Goal: Find specific page/section

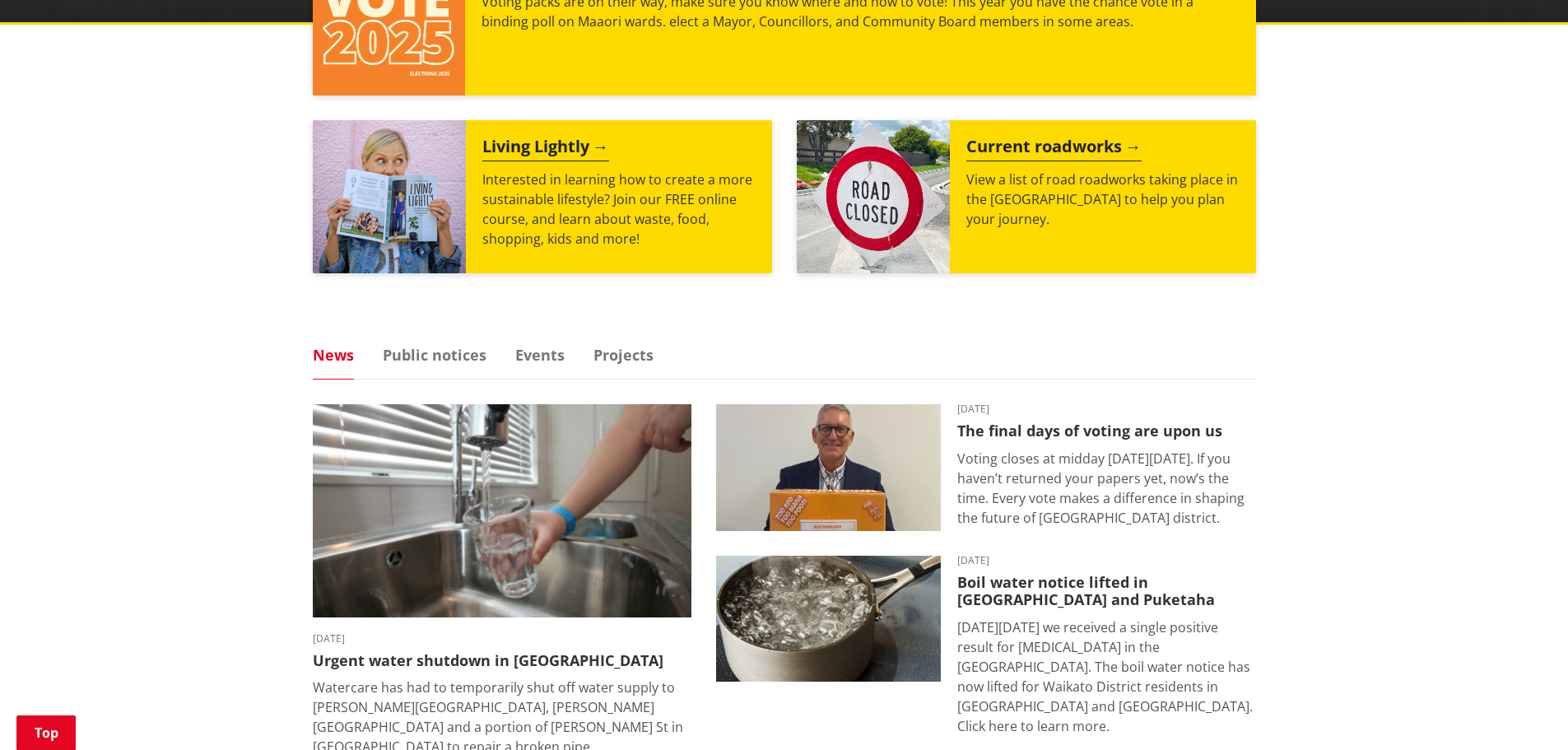
scroll to position [799, 0]
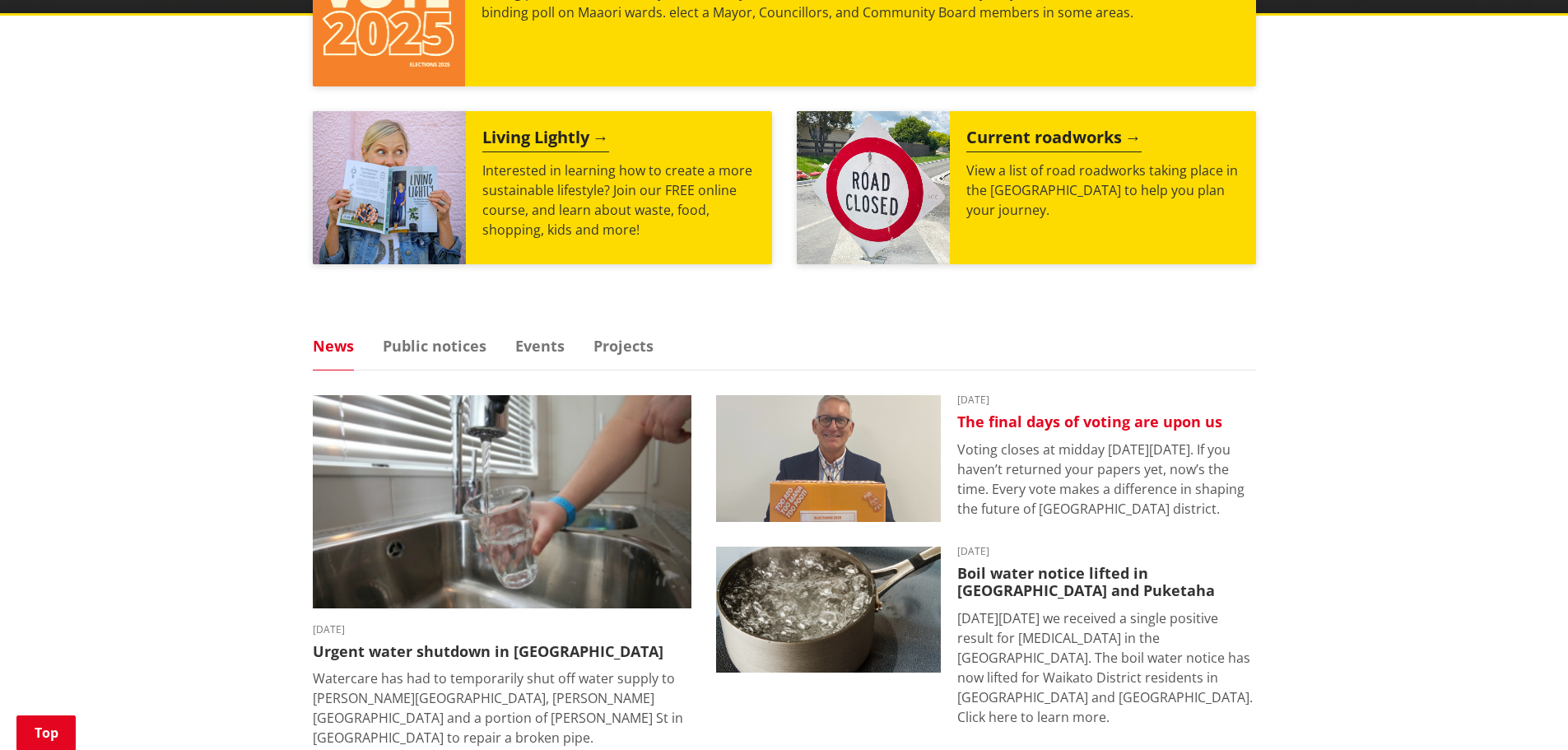
click at [1094, 420] on h3 "The final days of voting are upon us" at bounding box center [1107, 421] width 299 height 18
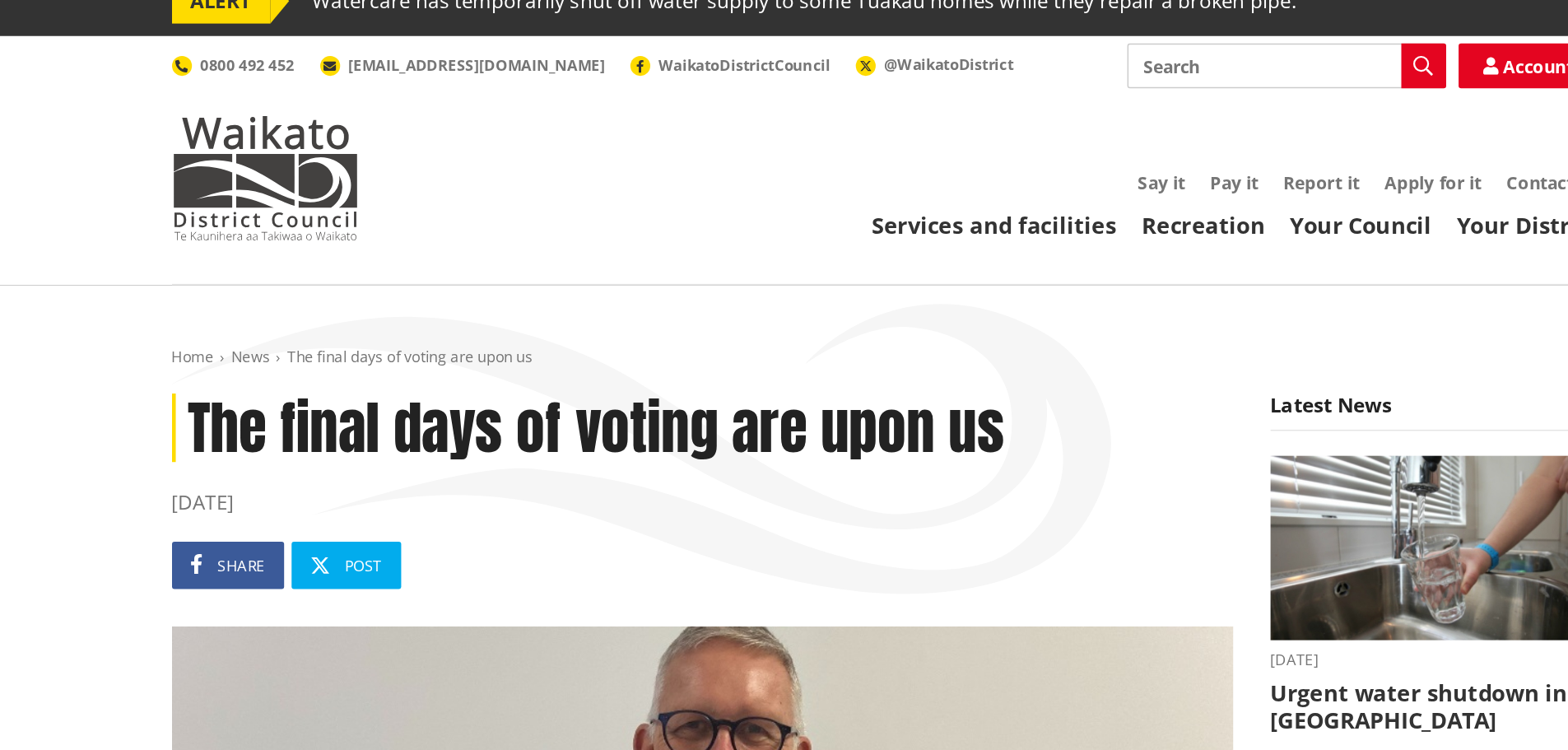
scroll to position [16, 0]
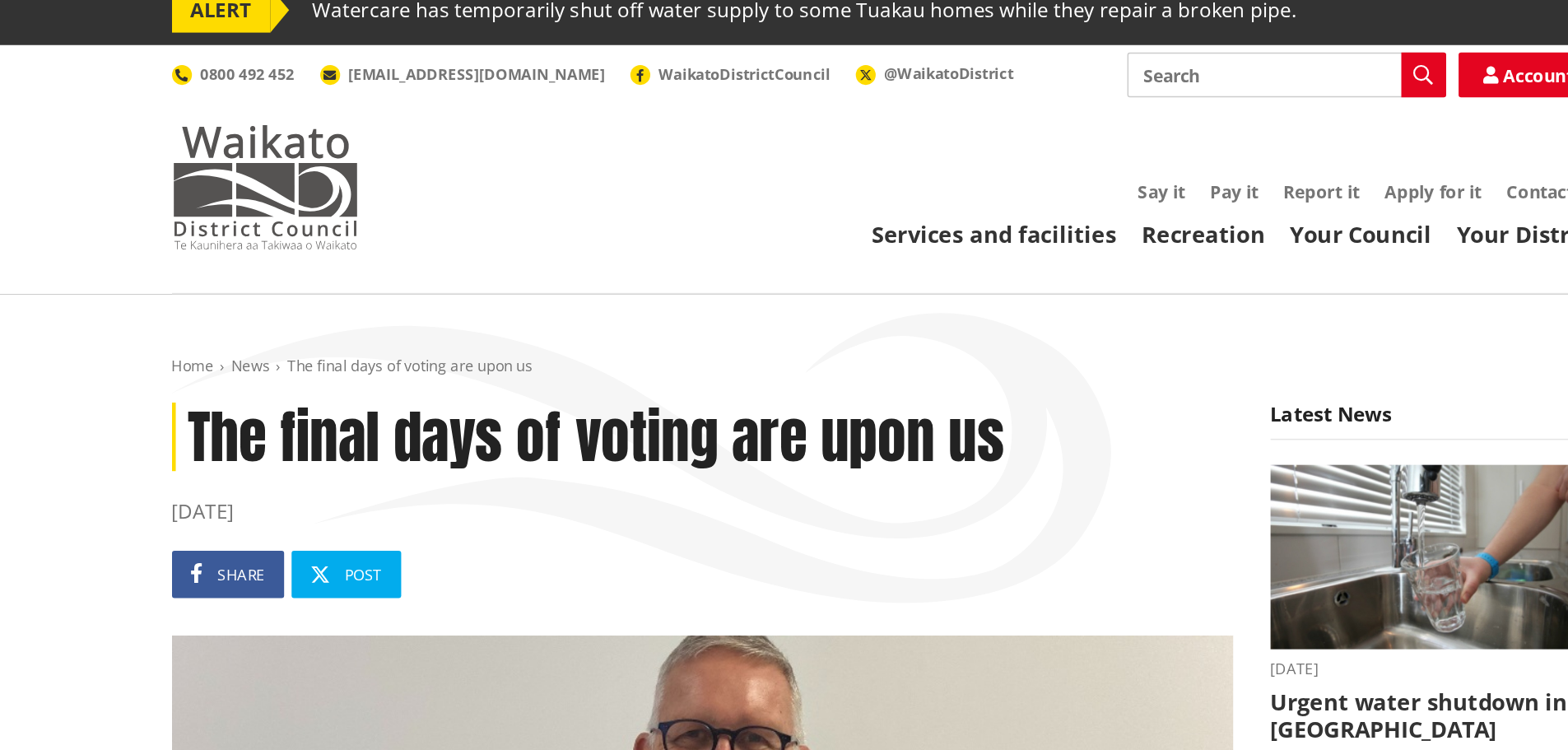
click at [387, 91] on img at bounding box center [374, 123] width 123 height 82
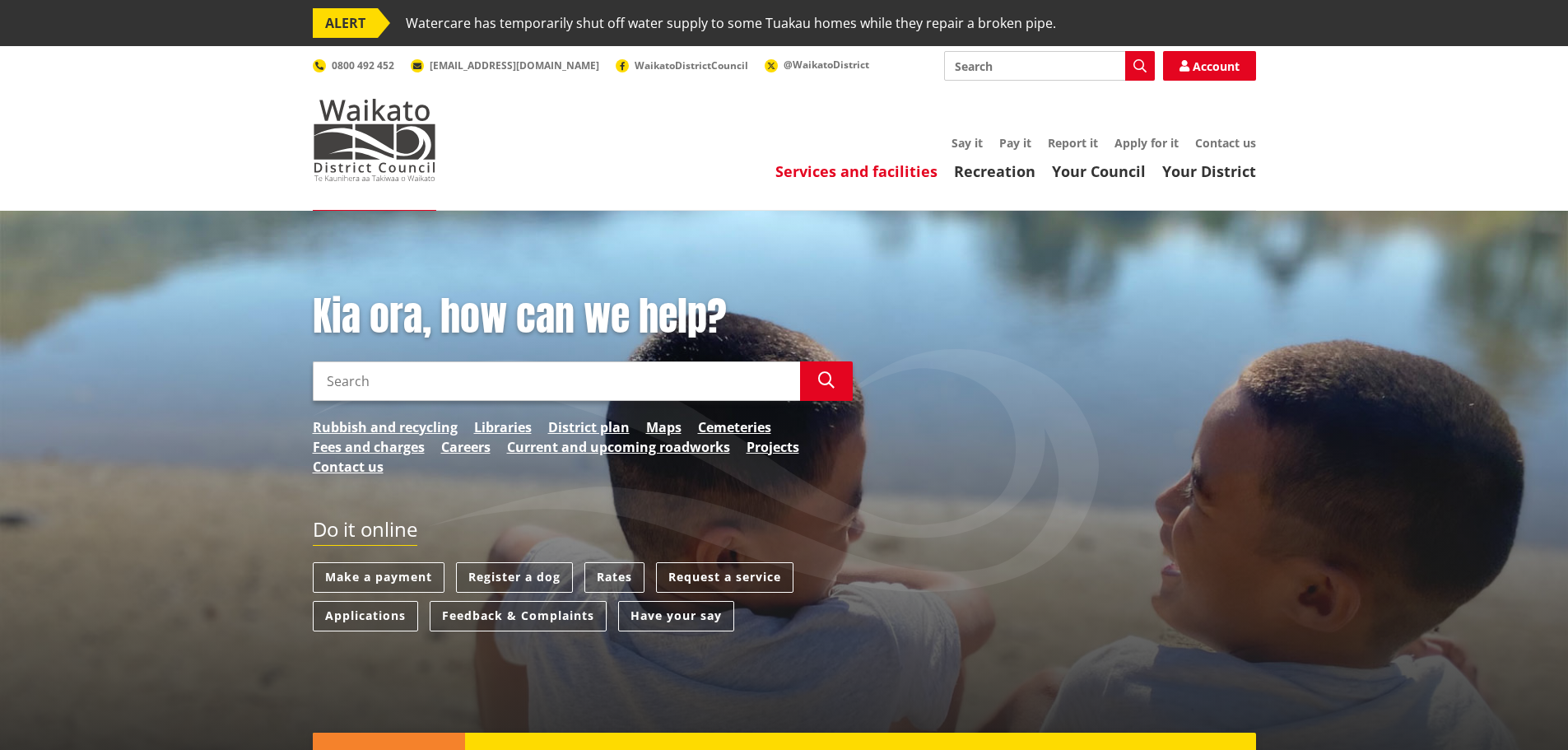
click at [889, 172] on link "Services and facilities" at bounding box center [856, 170] width 162 height 20
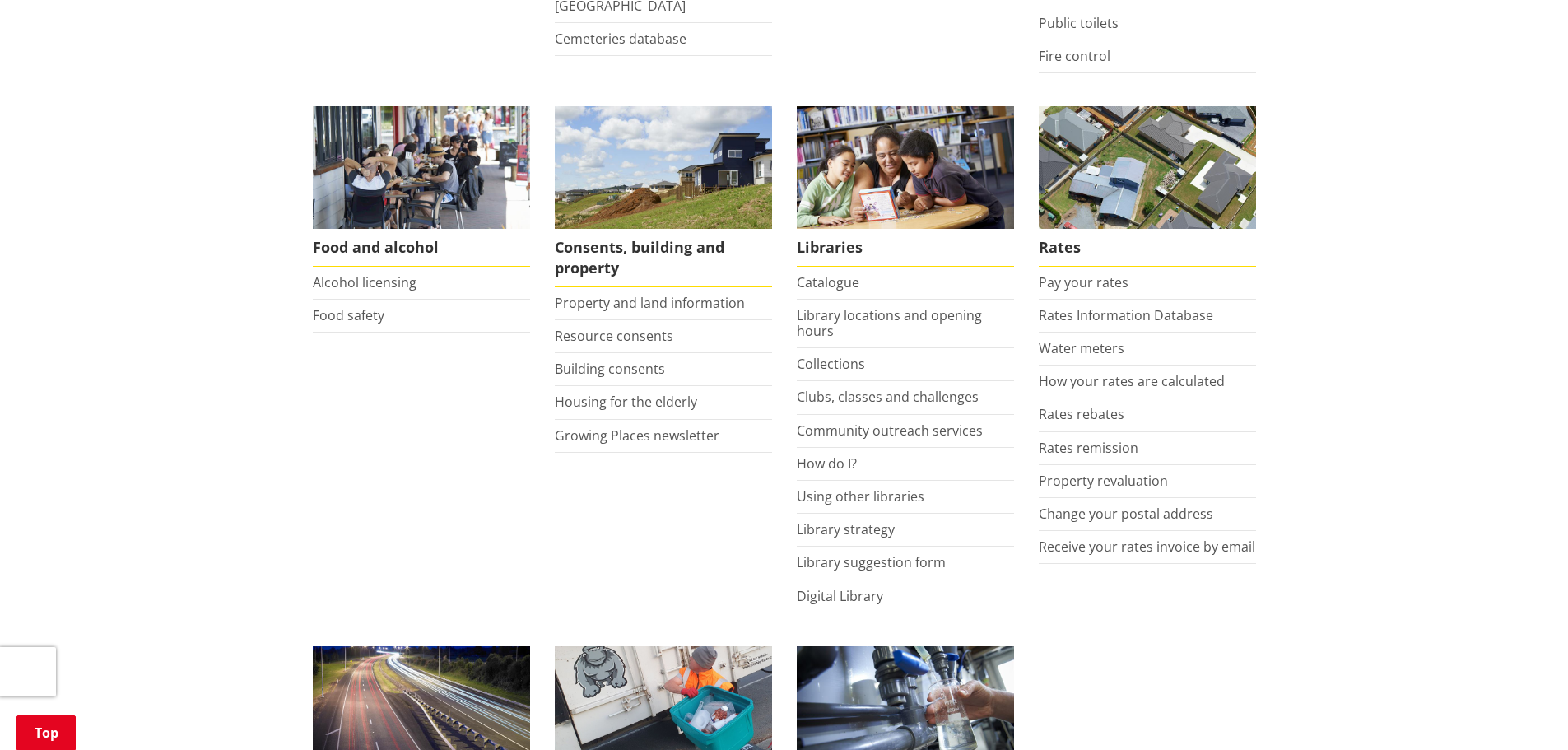
scroll to position [633, 0]
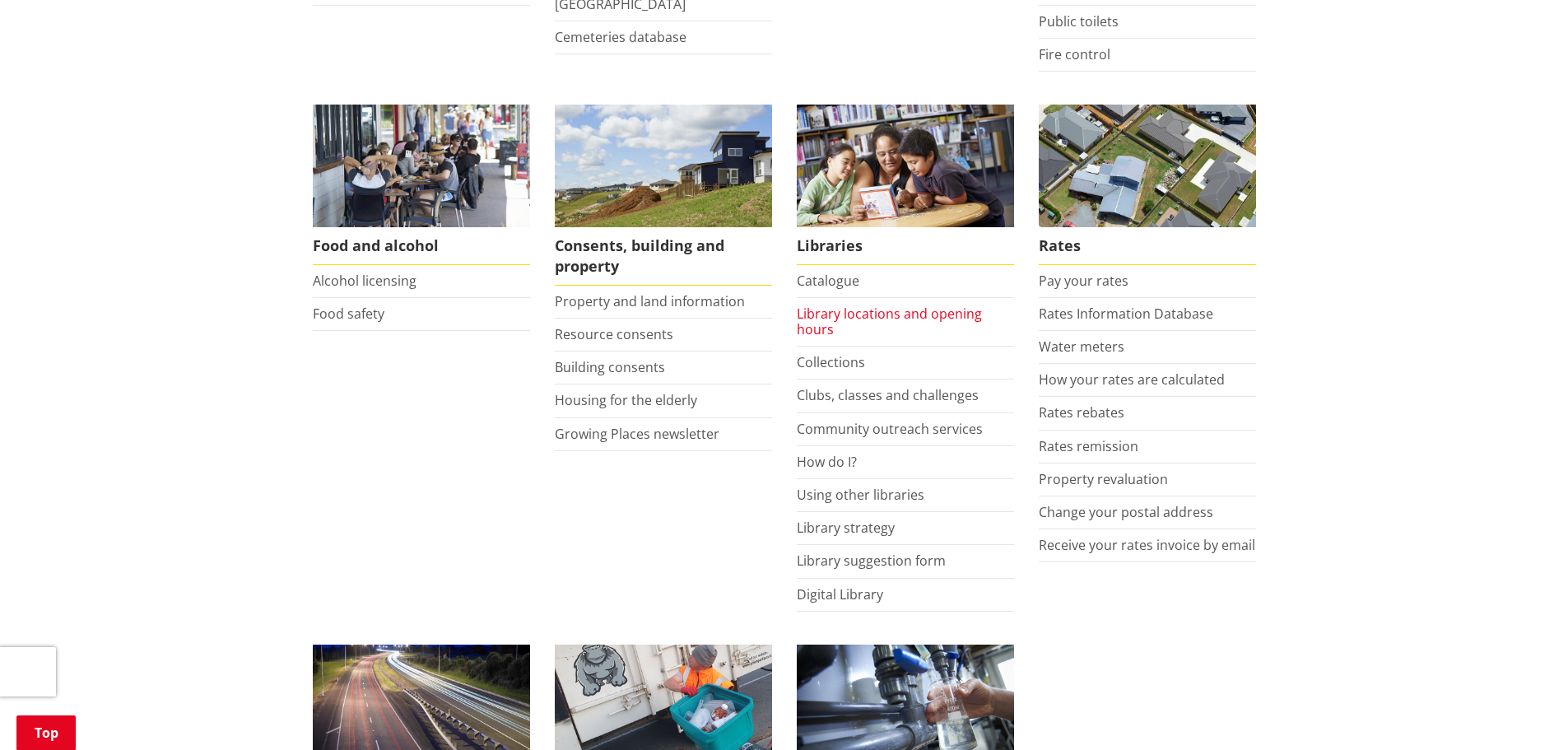
click at [836, 307] on link "Library locations and opening hours" at bounding box center [889, 322] width 186 height 34
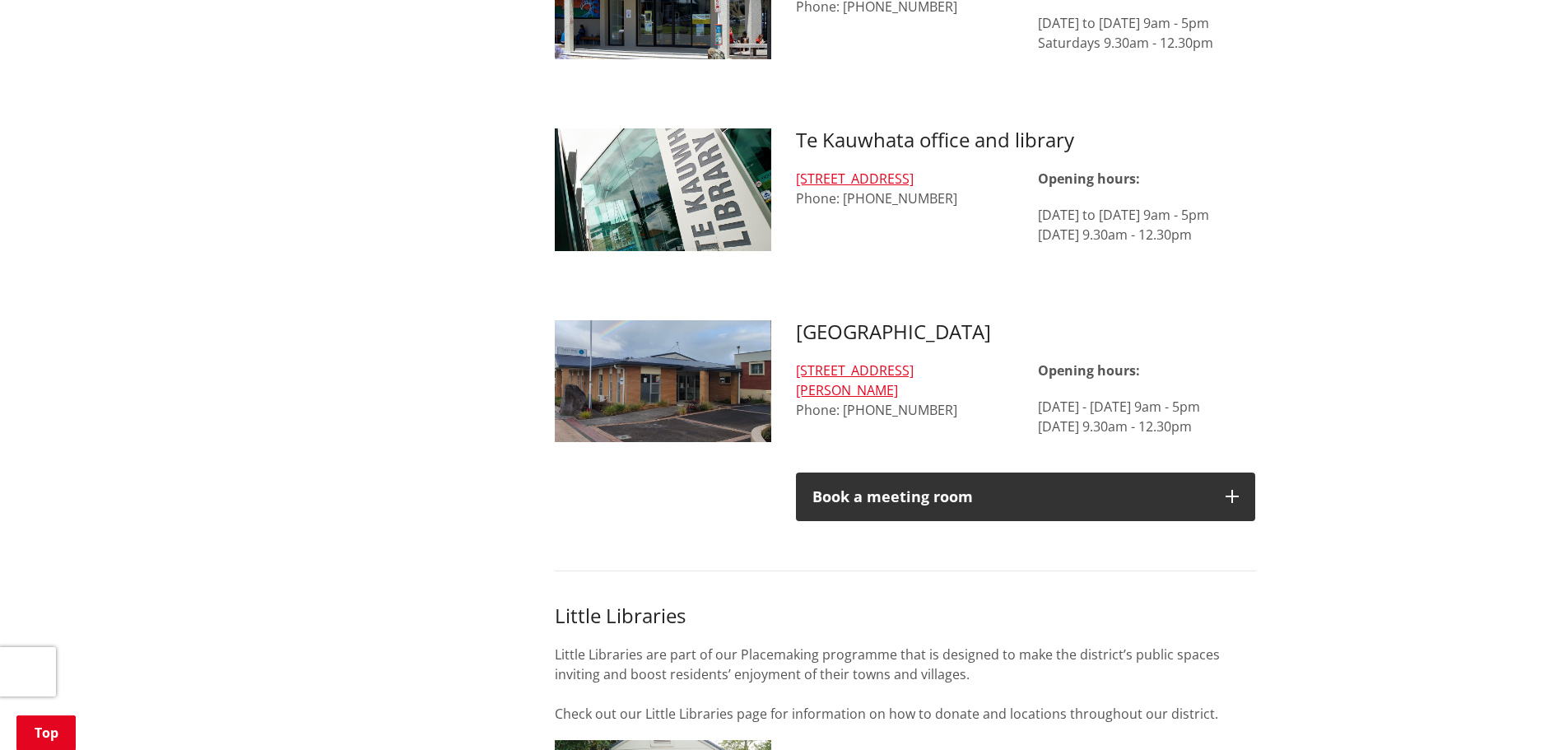
scroll to position [1832, 0]
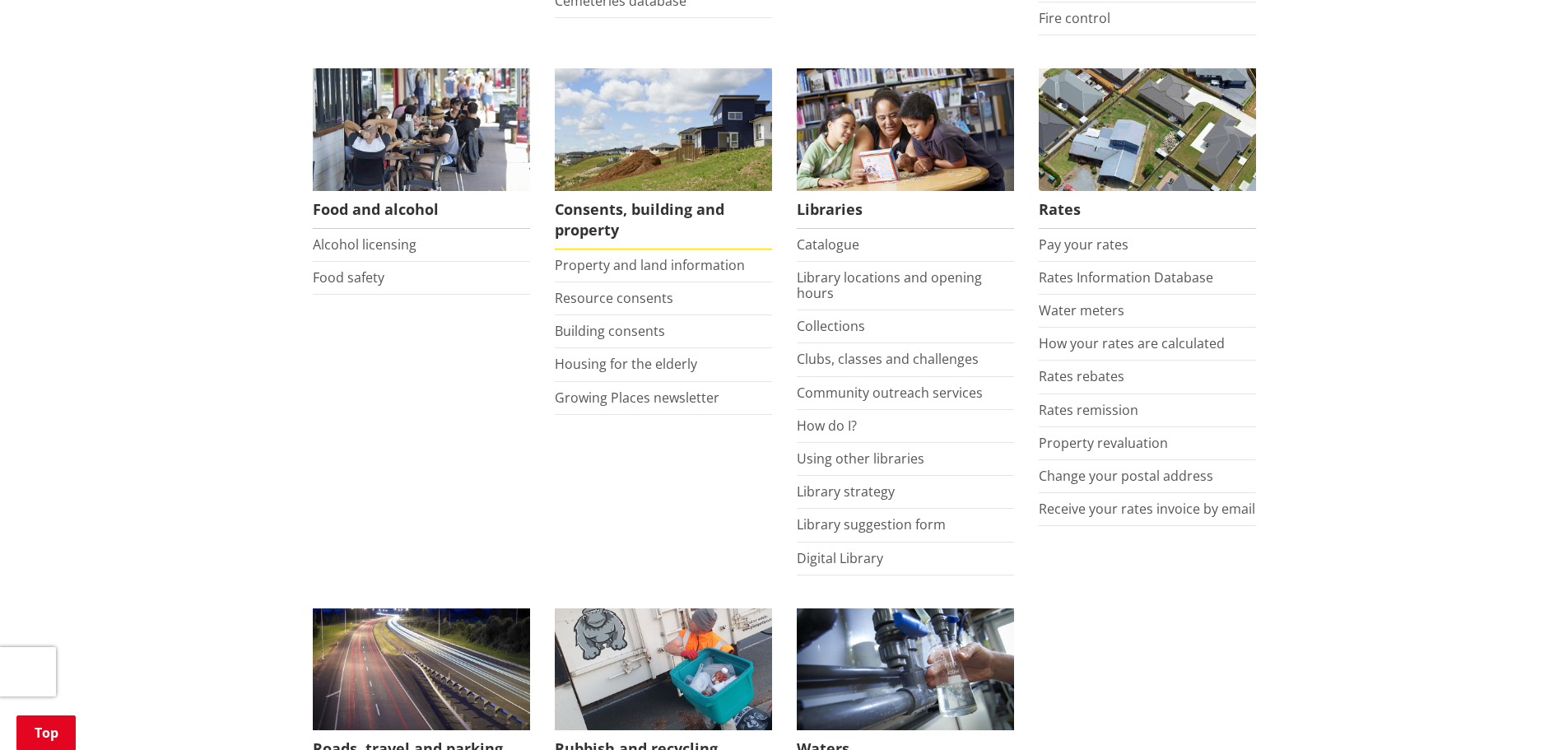
scroll to position [676, 0]
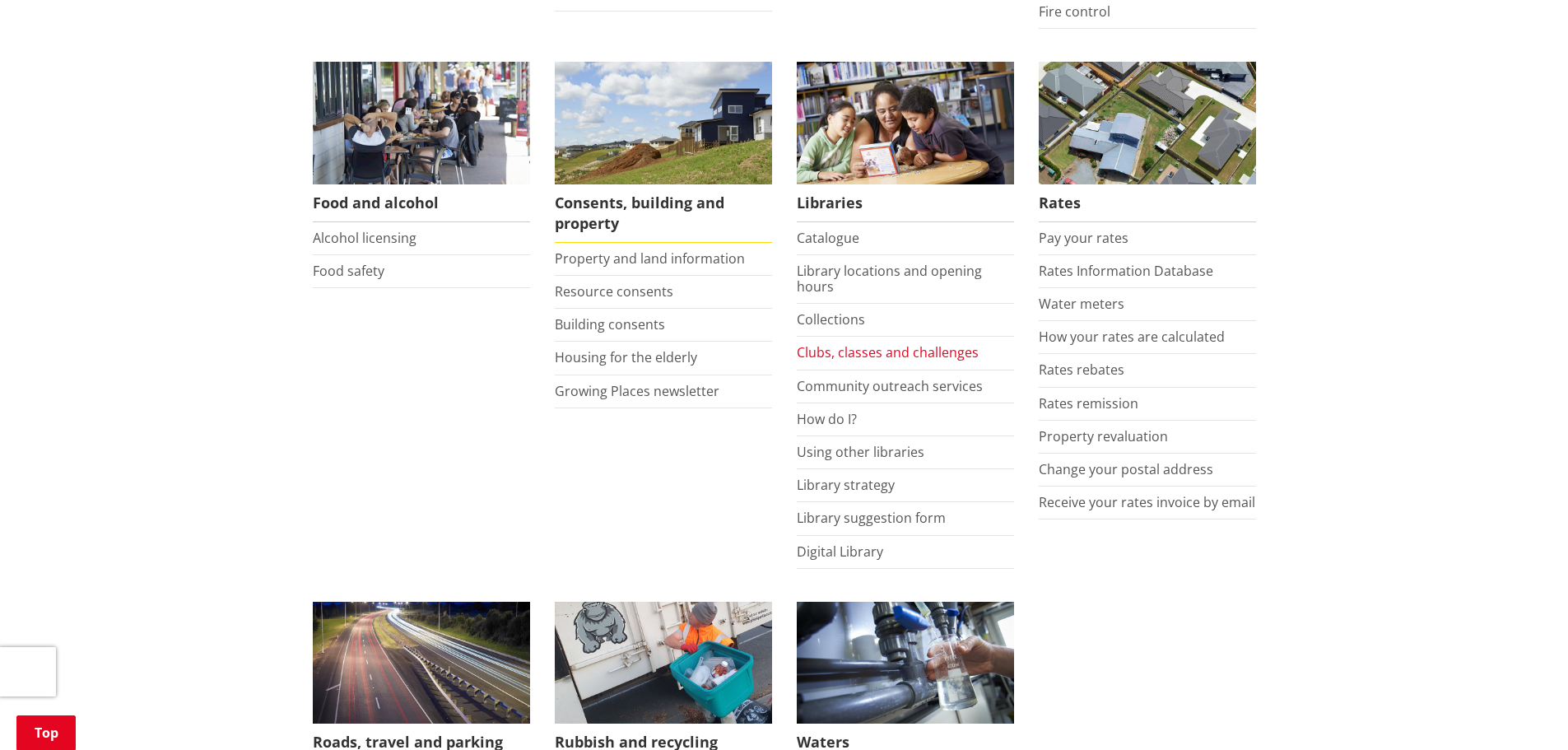
click at [835, 349] on link "Clubs, classes and challenges" at bounding box center [887, 351] width 182 height 18
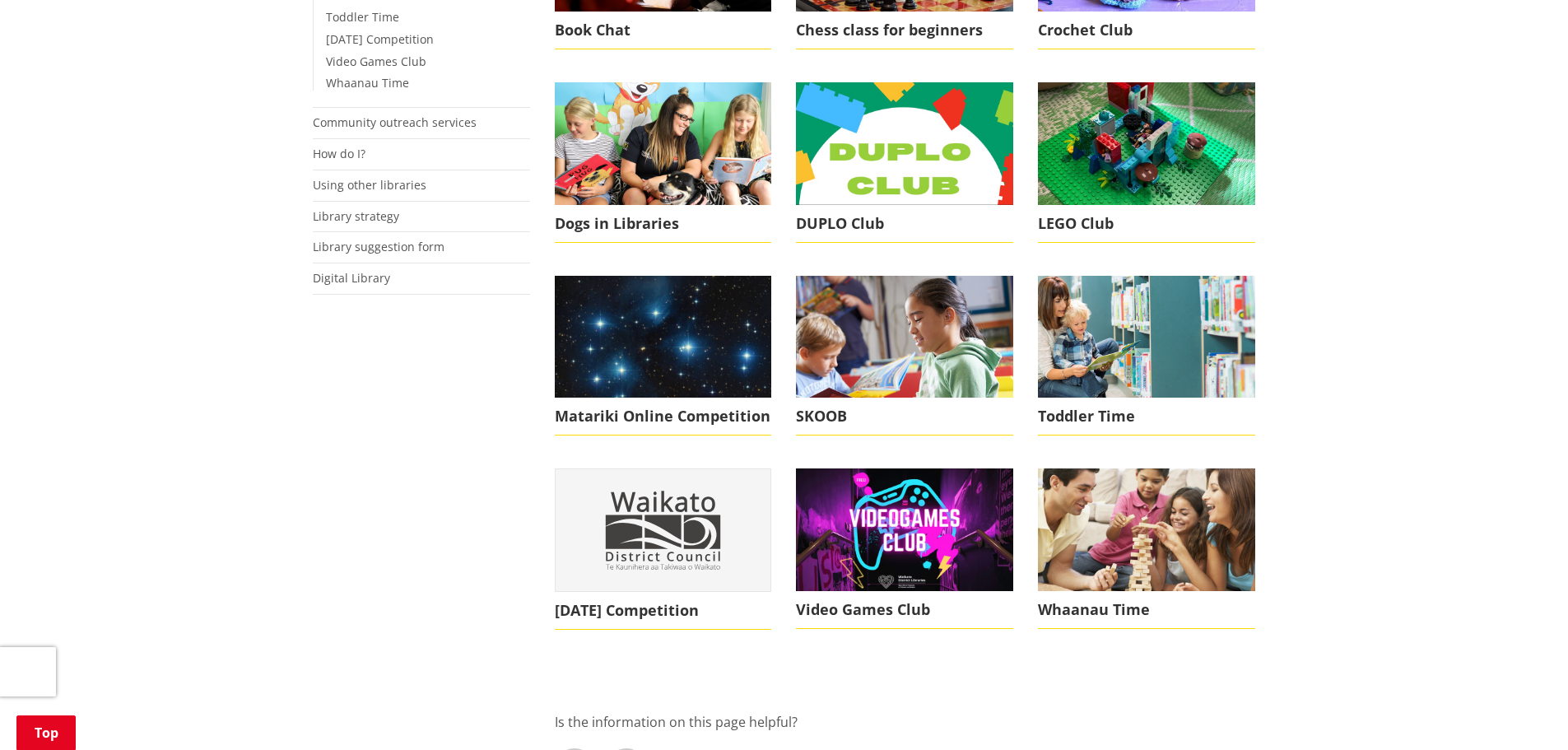
scroll to position [781, 0]
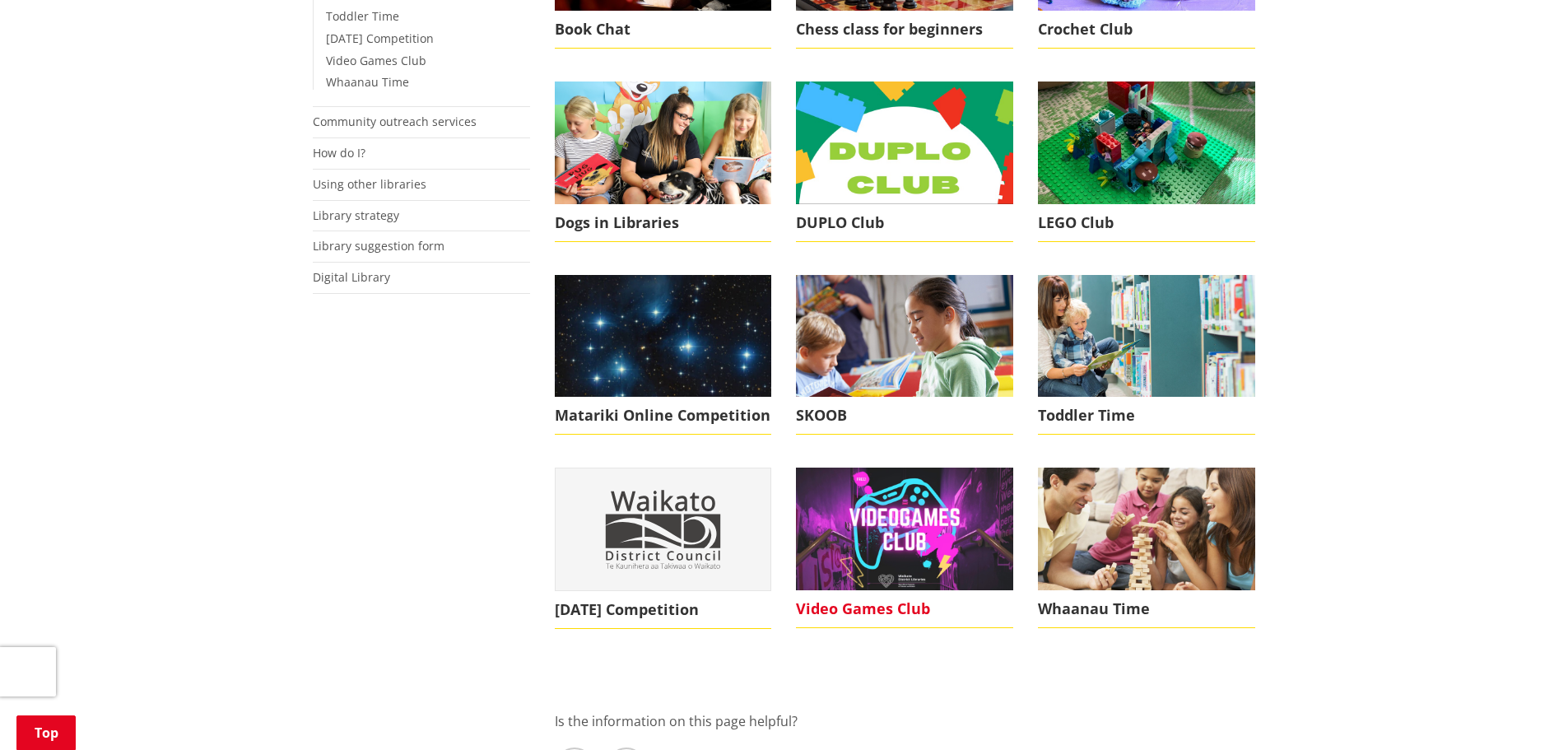
click at [929, 577] on img at bounding box center [904, 528] width 217 height 122
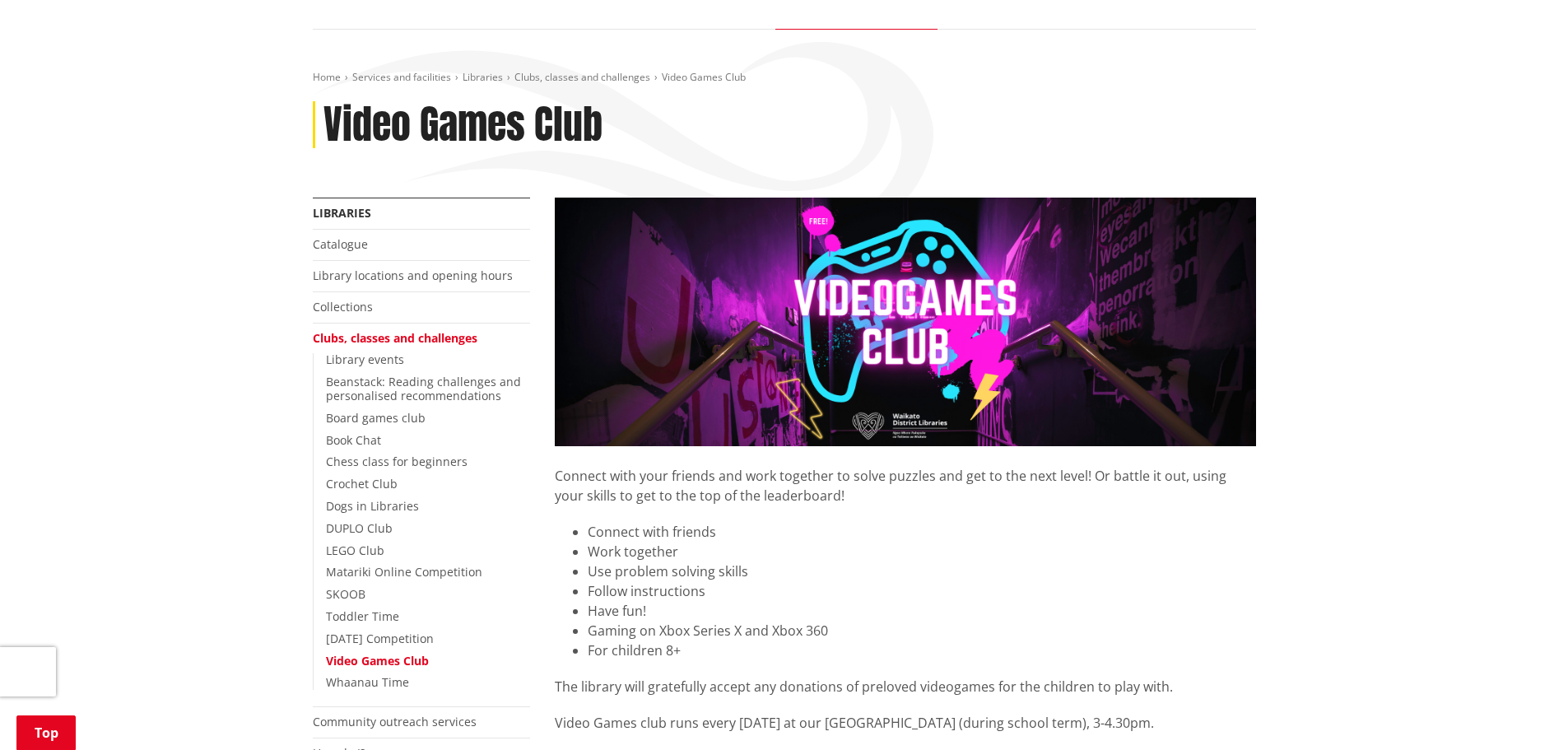
scroll to position [180, 0]
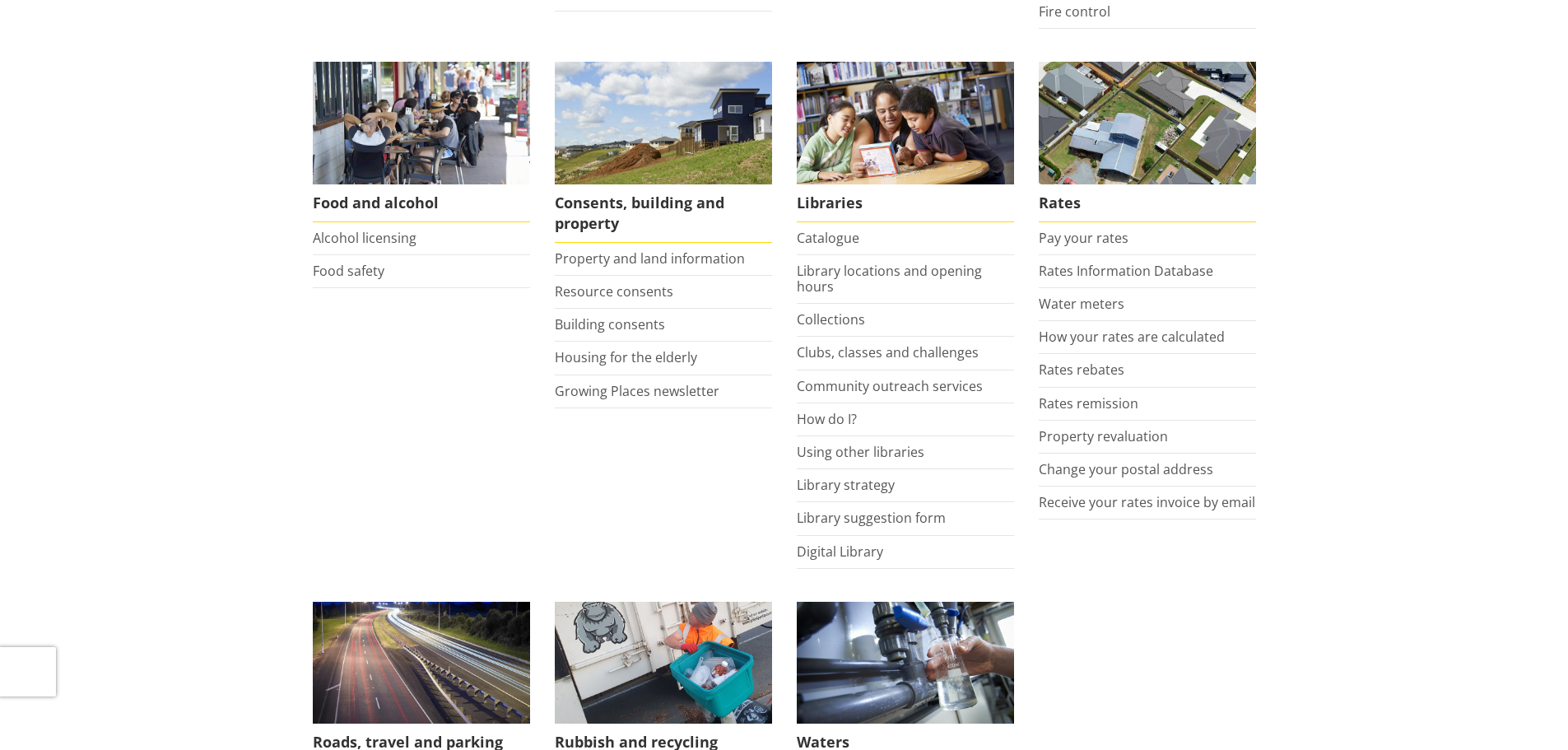
scroll to position [676, 0]
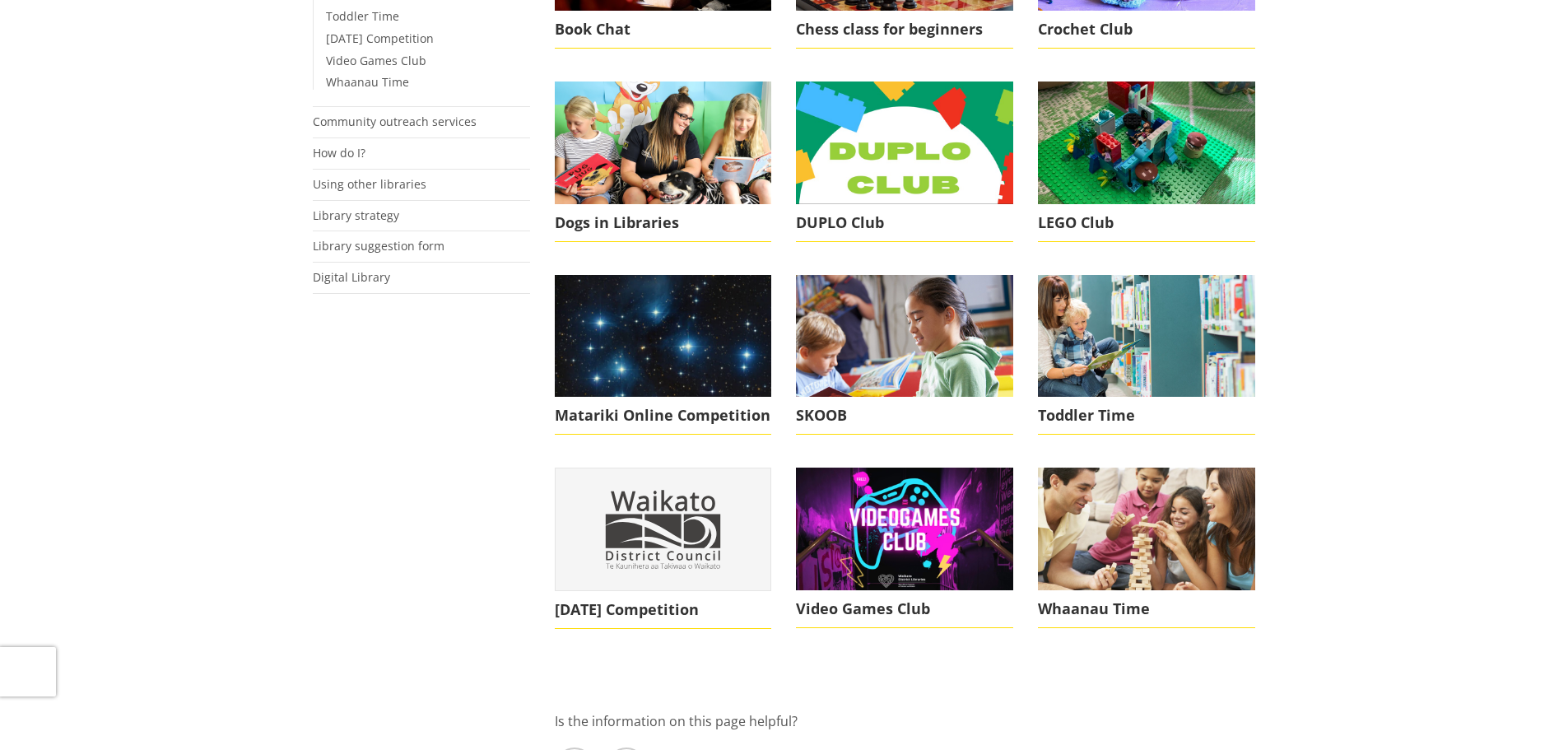
scroll to position [781, 0]
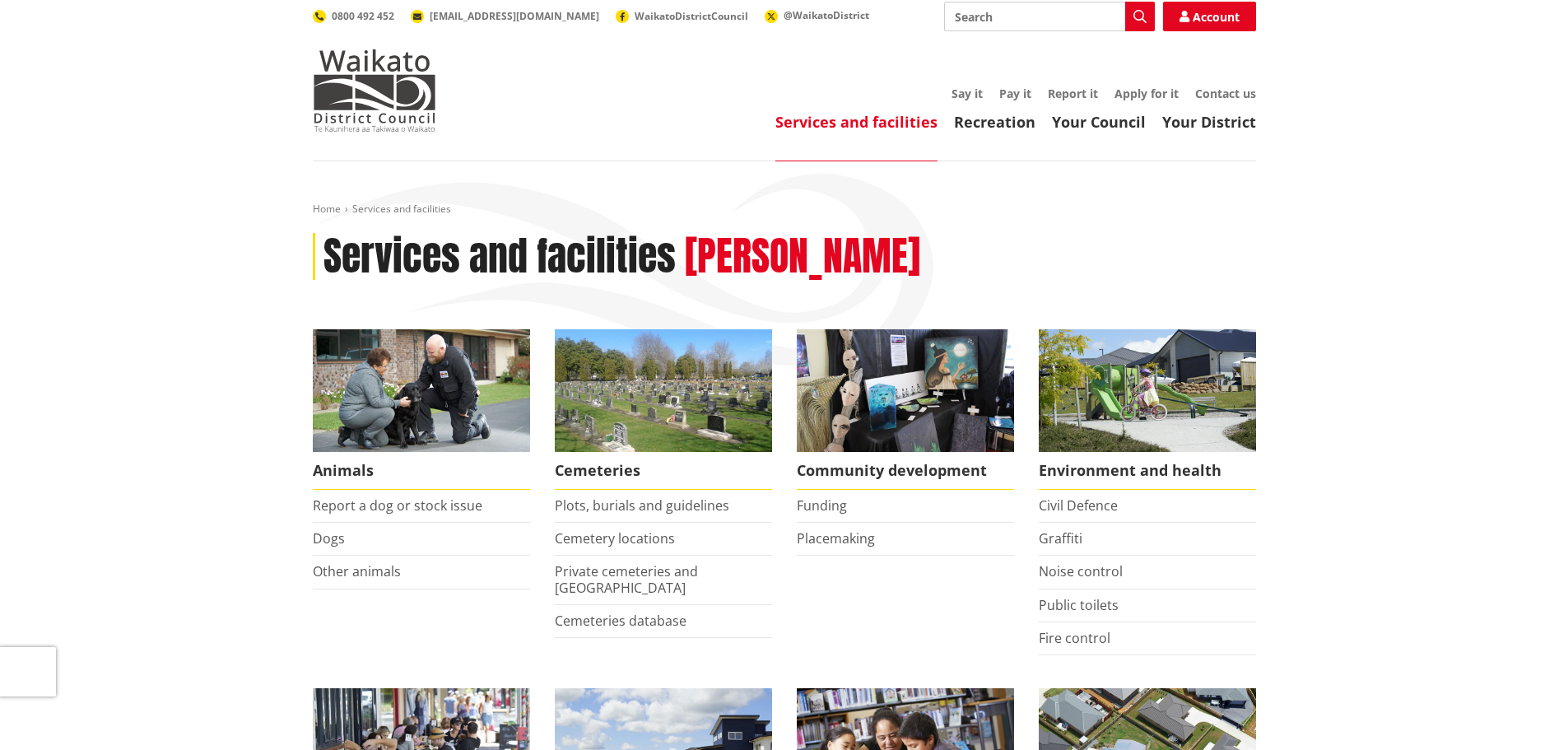
scroll to position [47, 0]
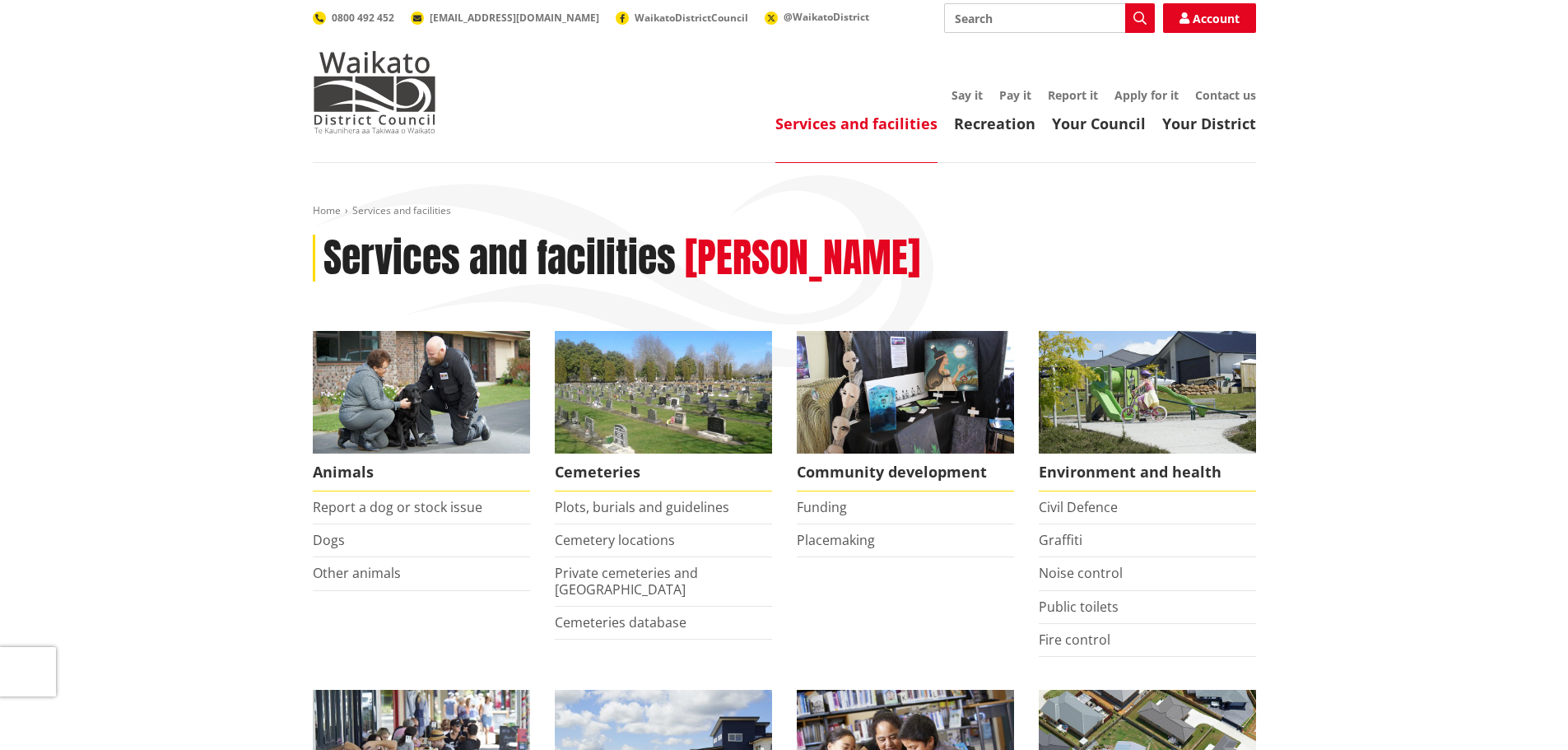
click at [1048, 18] on input "Search" at bounding box center [1049, 17] width 211 height 29
type input "halls"
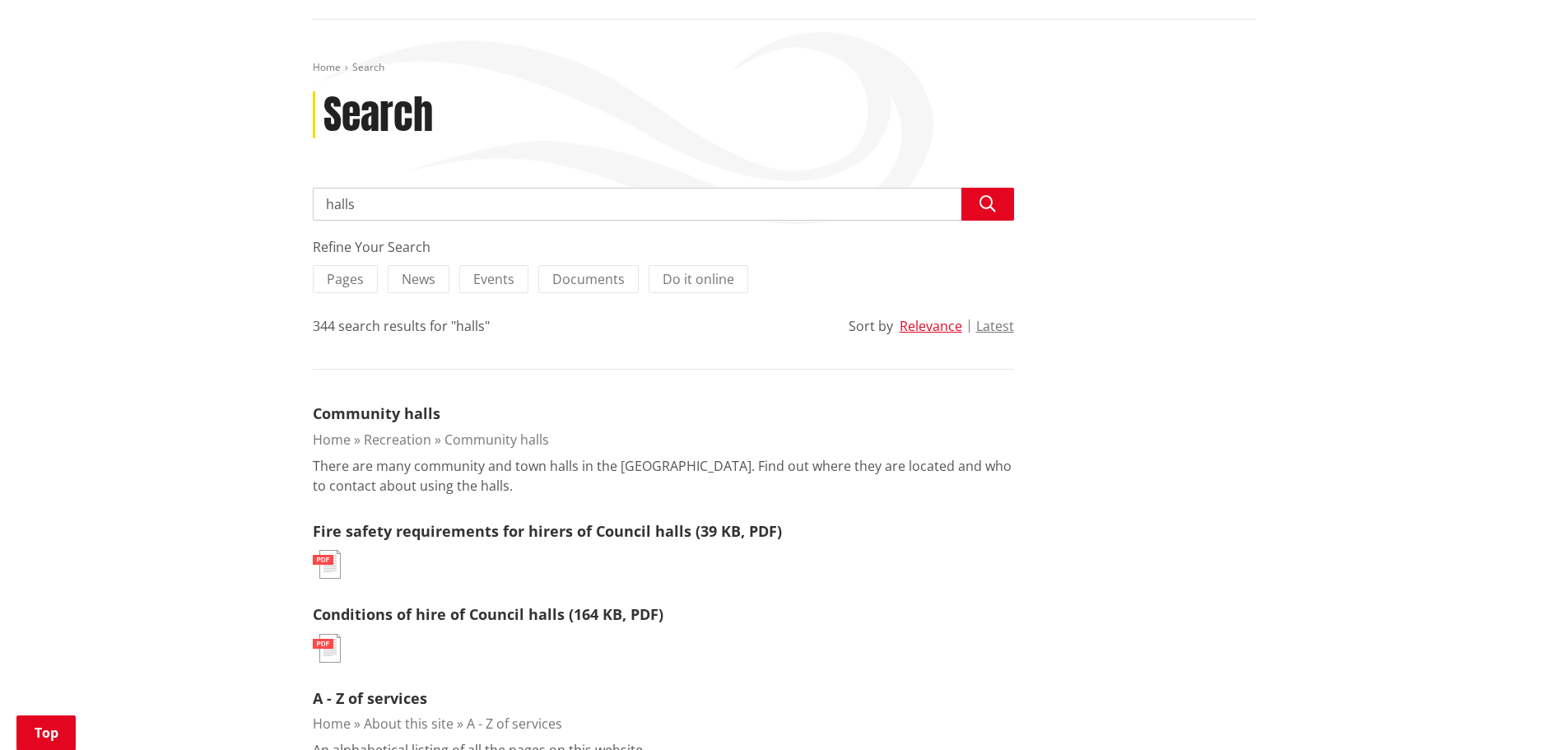
scroll to position [192, 0]
click at [400, 411] on link "Community halls" at bounding box center [376, 412] width 128 height 20
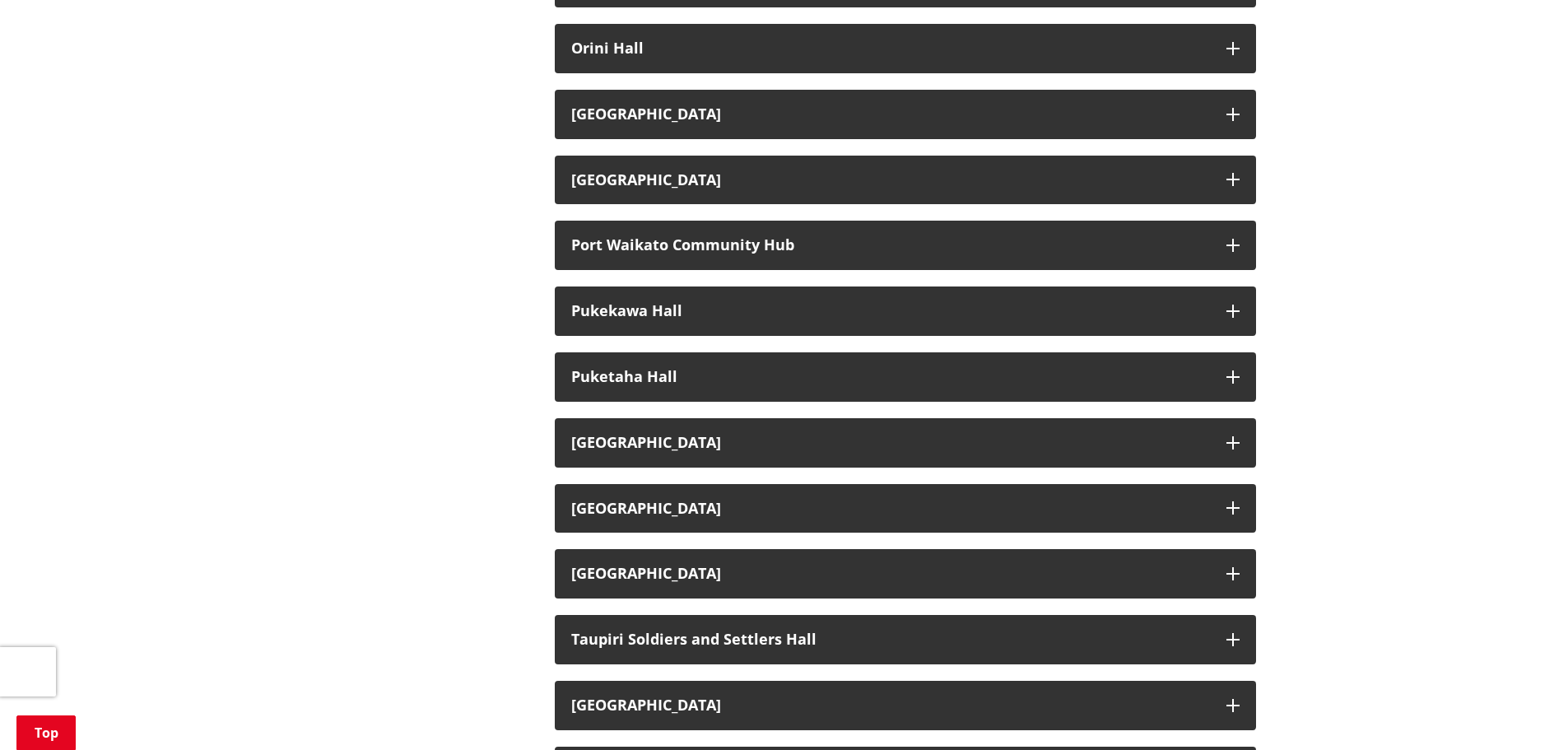
scroll to position [1884, 0]
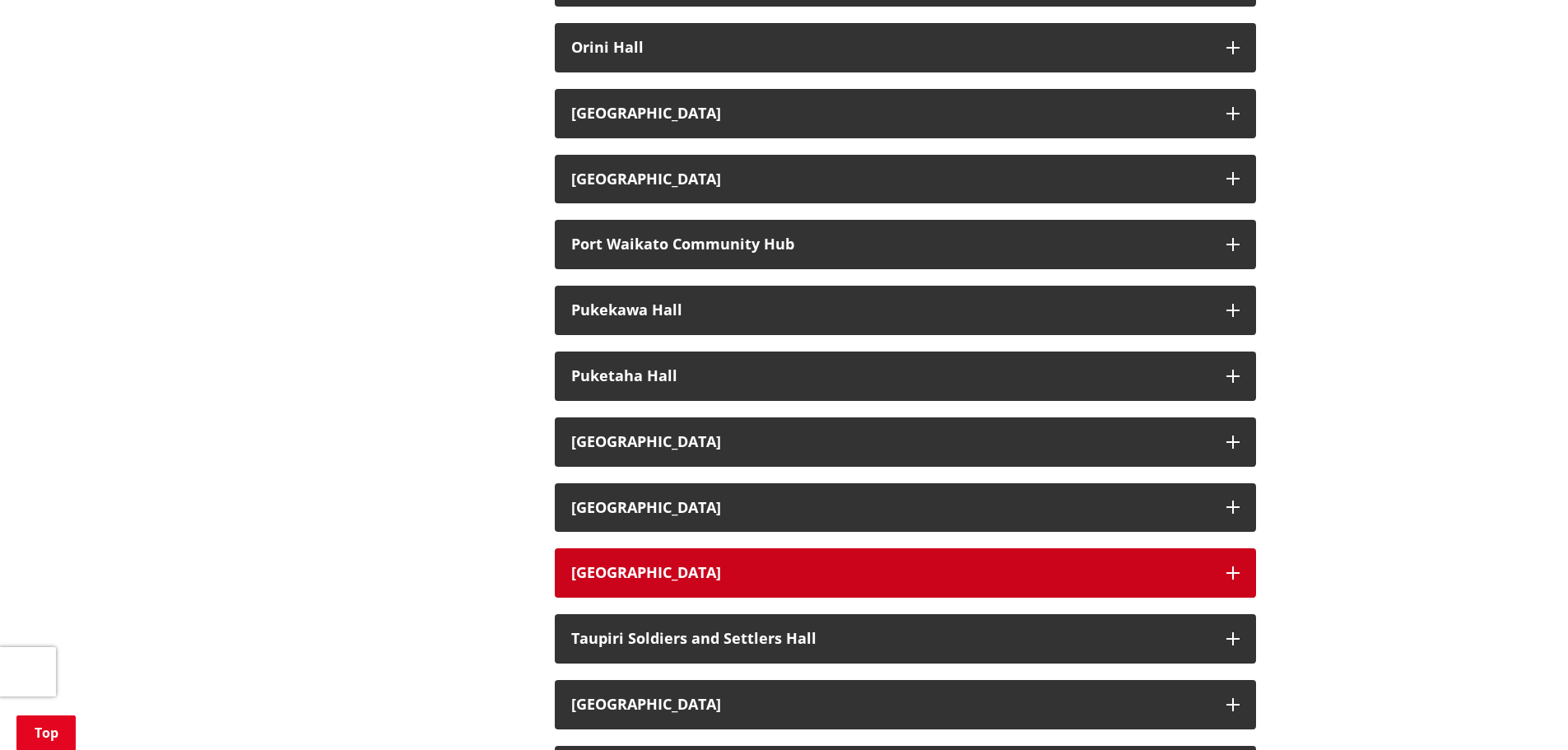
click at [933, 587] on button "Tamahere Hall and Community Centre" at bounding box center [905, 573] width 702 height 49
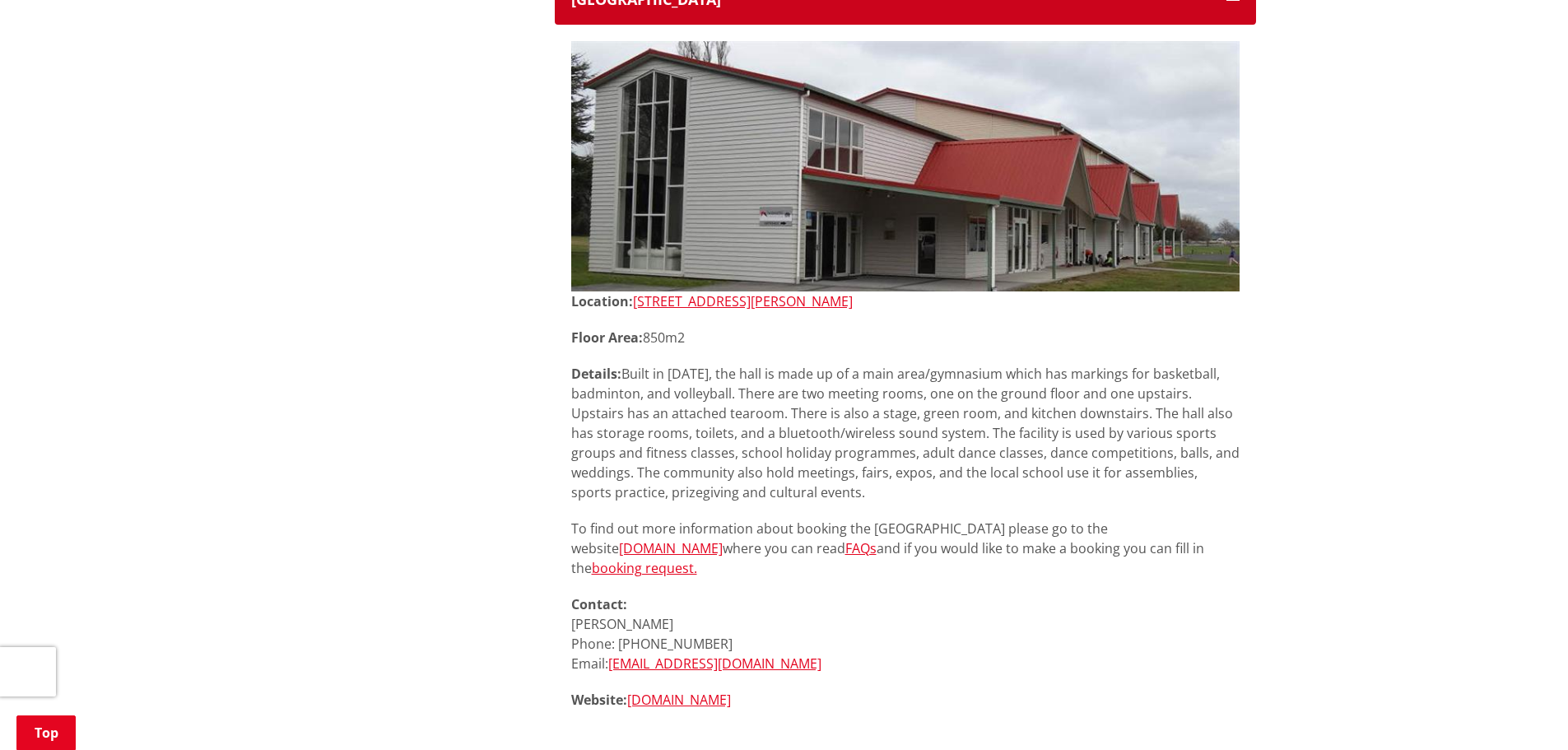
scroll to position [2455, 0]
